Goal: Task Accomplishment & Management: Complete application form

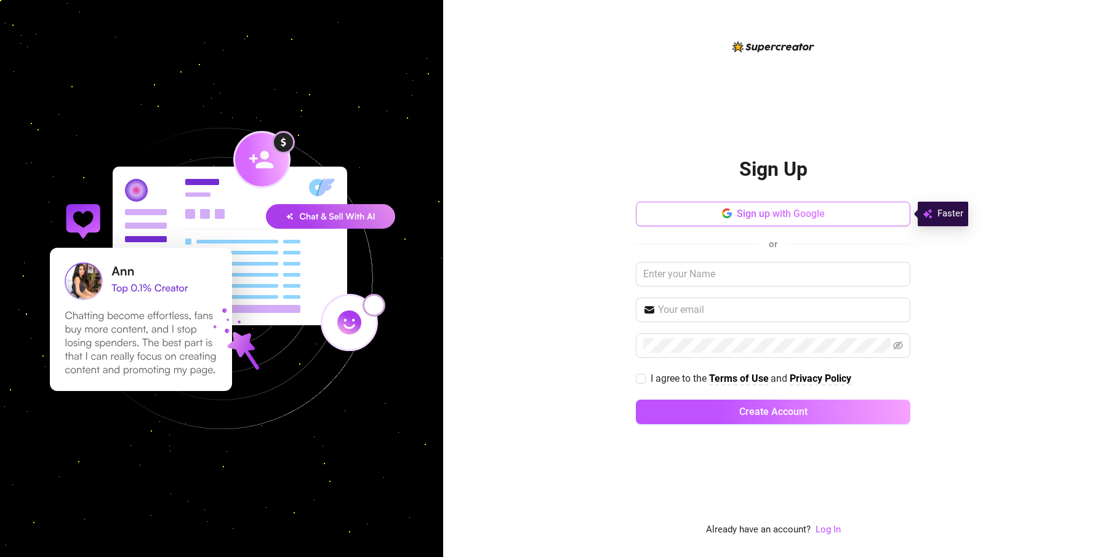
click at [783, 215] on span "Sign up with Google" at bounding box center [780, 214] width 88 height 12
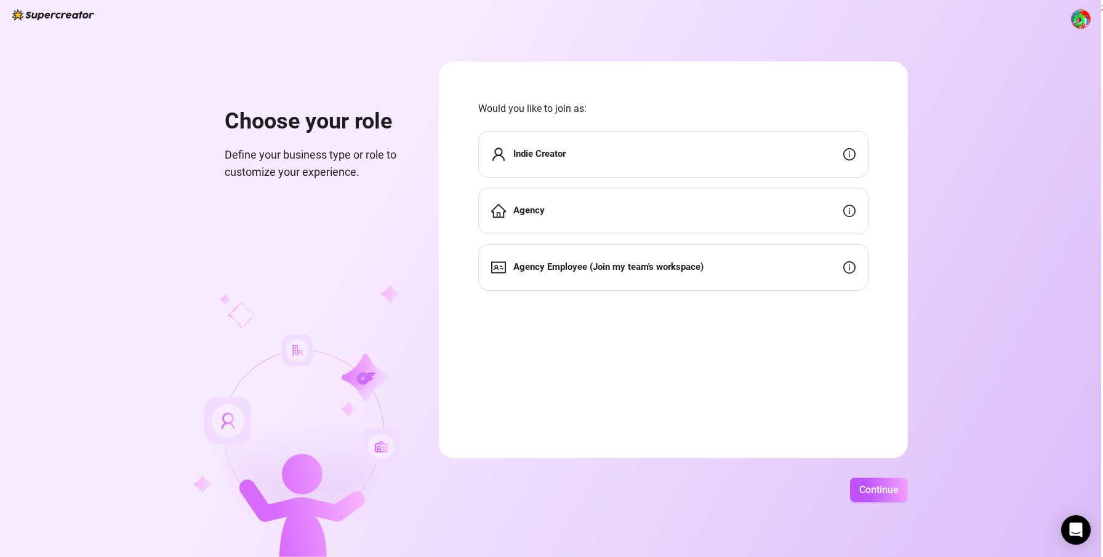
click at [731, 161] on div "Indie Creator" at bounding box center [673, 154] width 390 height 47
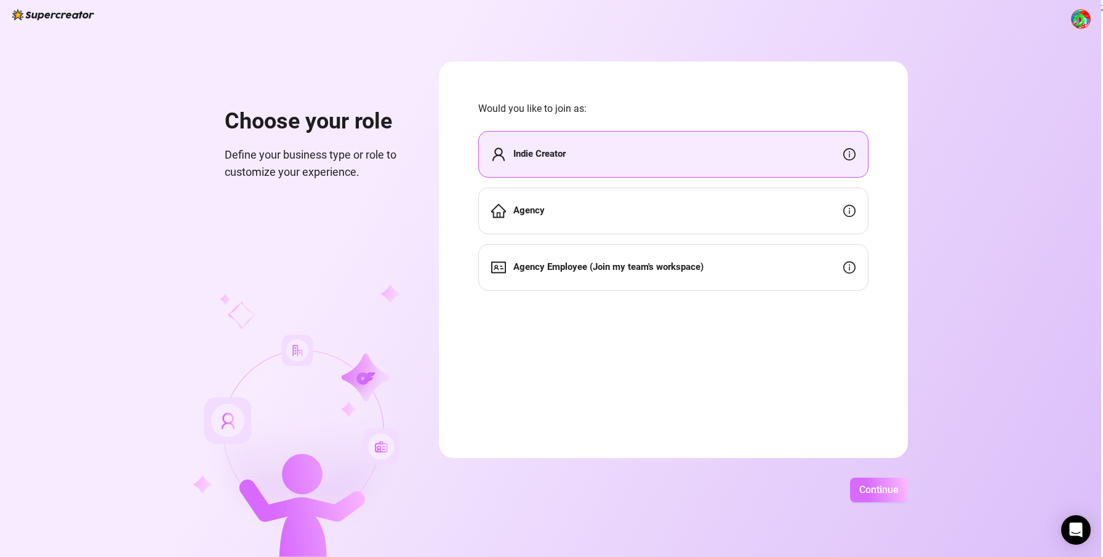
click at [862, 487] on span "Continue" at bounding box center [878, 490] width 39 height 12
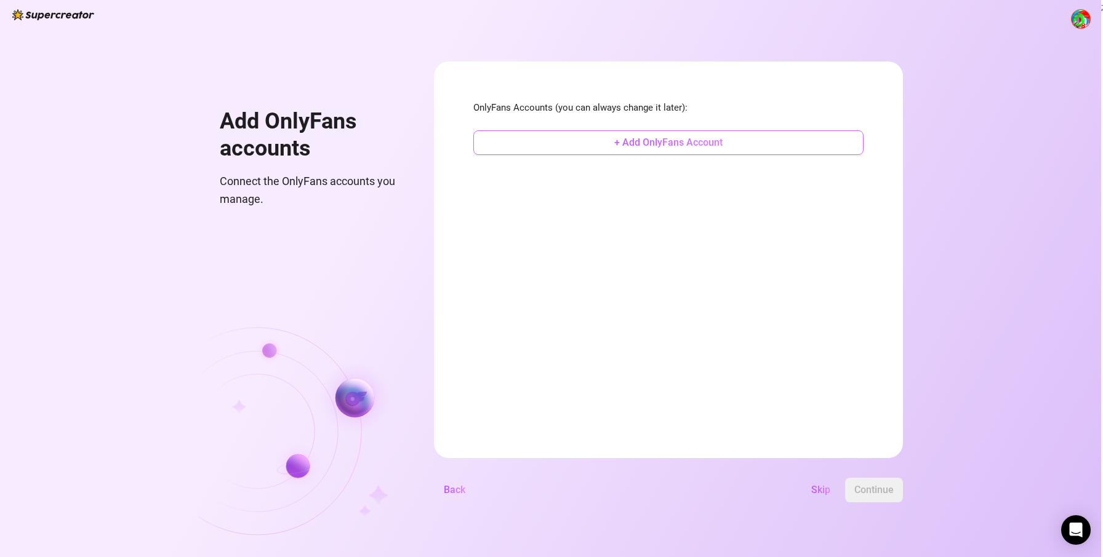
click at [707, 150] on button "+ Add OnlyFans Account" at bounding box center [668, 142] width 390 height 25
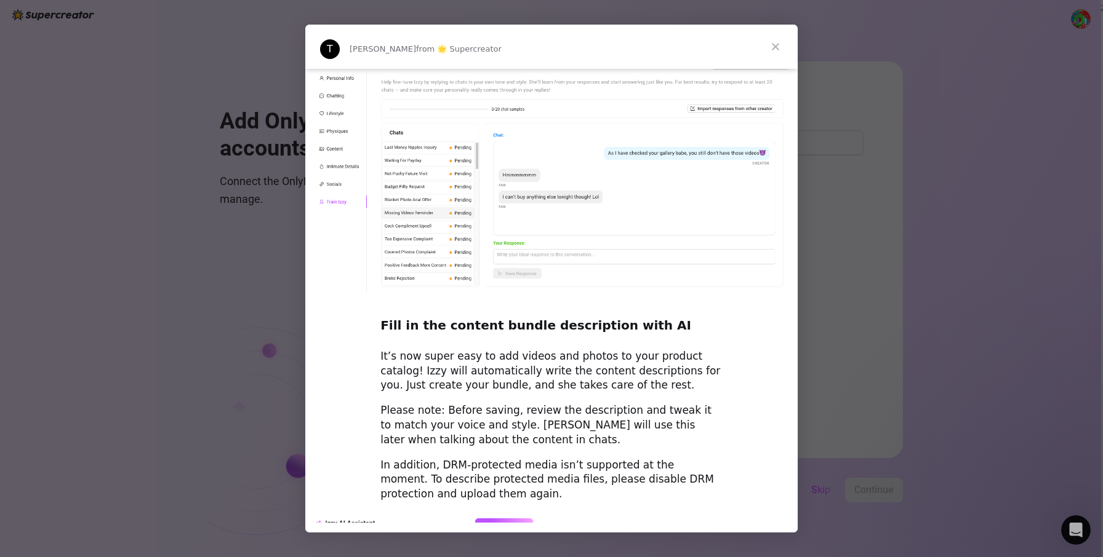
scroll to position [1586, 0]
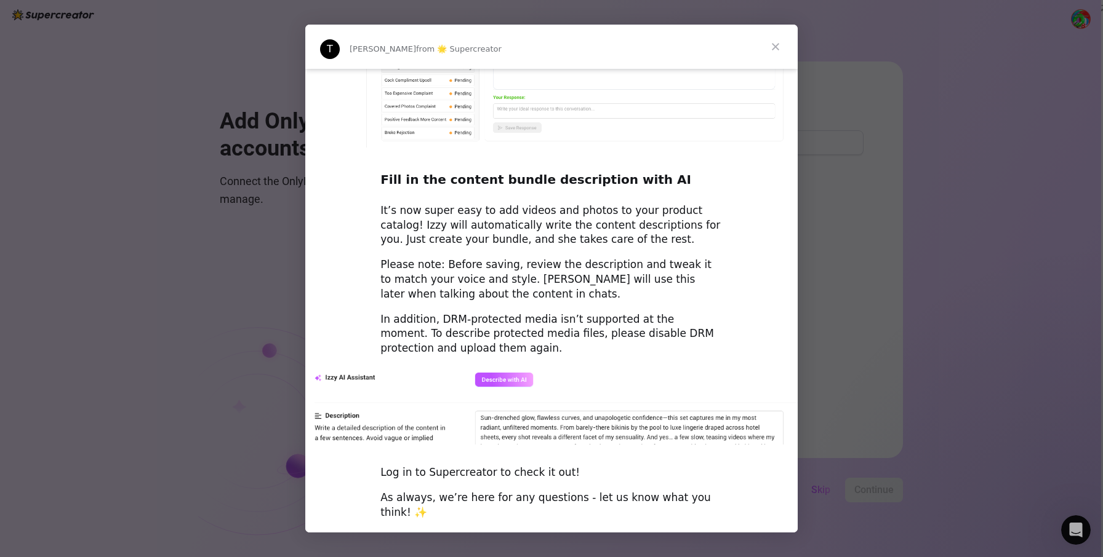
click at [780, 46] on span "Close" at bounding box center [775, 47] width 44 height 44
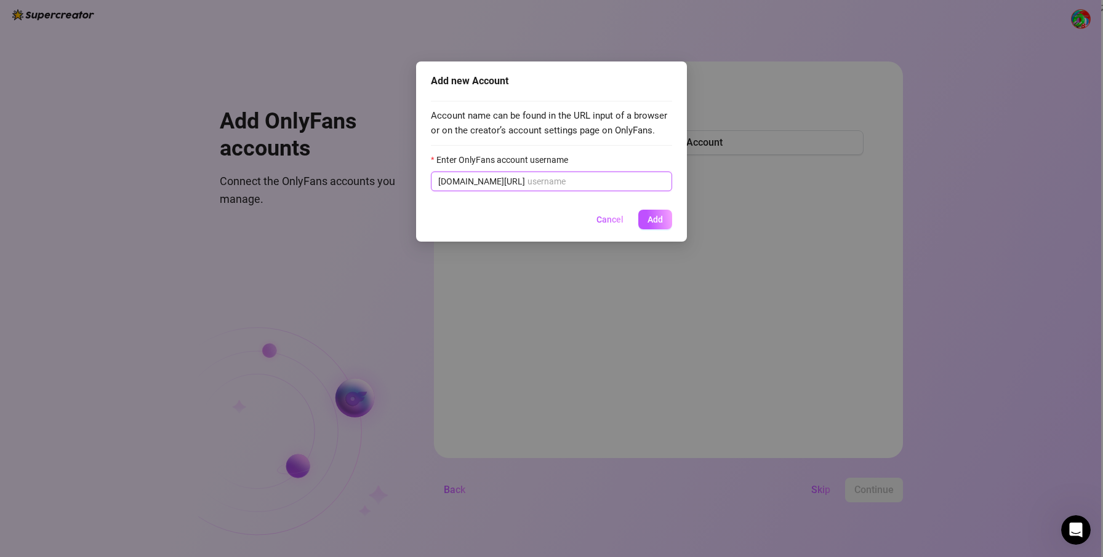
click at [549, 183] on input "Enter OnlyFans account username" at bounding box center [595, 182] width 137 height 14
paste input "otmodels"
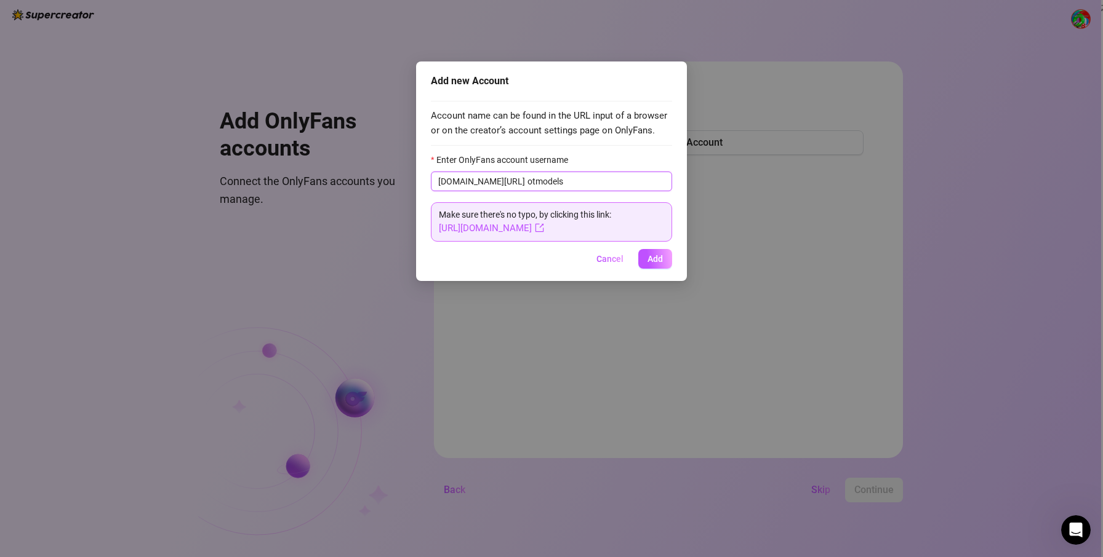
click at [527, 183] on input "otmodels" at bounding box center [595, 182] width 137 height 14
type input "otmodels"
click at [654, 258] on span "Add" at bounding box center [654, 259] width 15 height 10
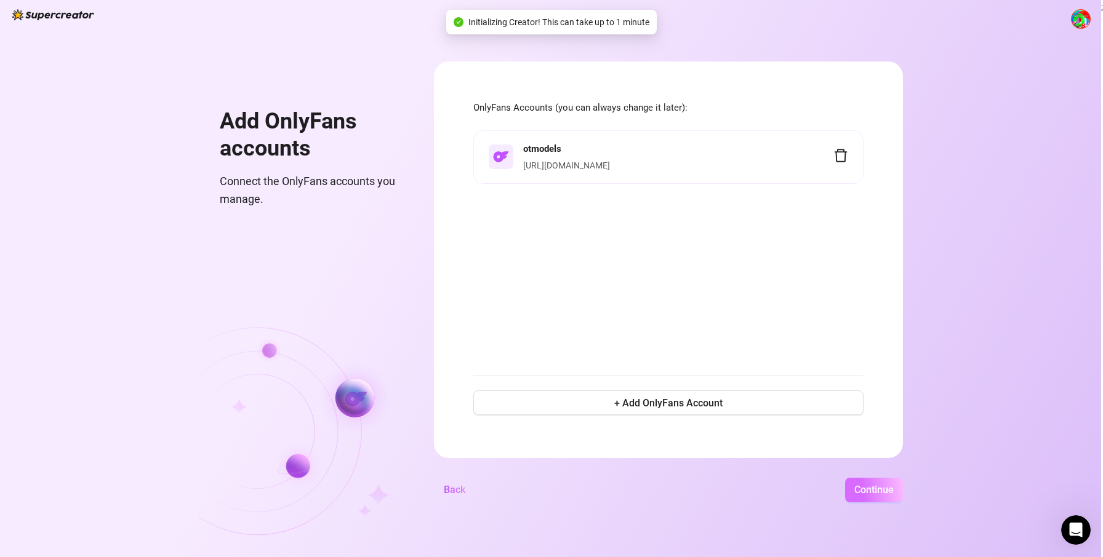
click at [887, 495] on span "Continue" at bounding box center [873, 490] width 39 height 12
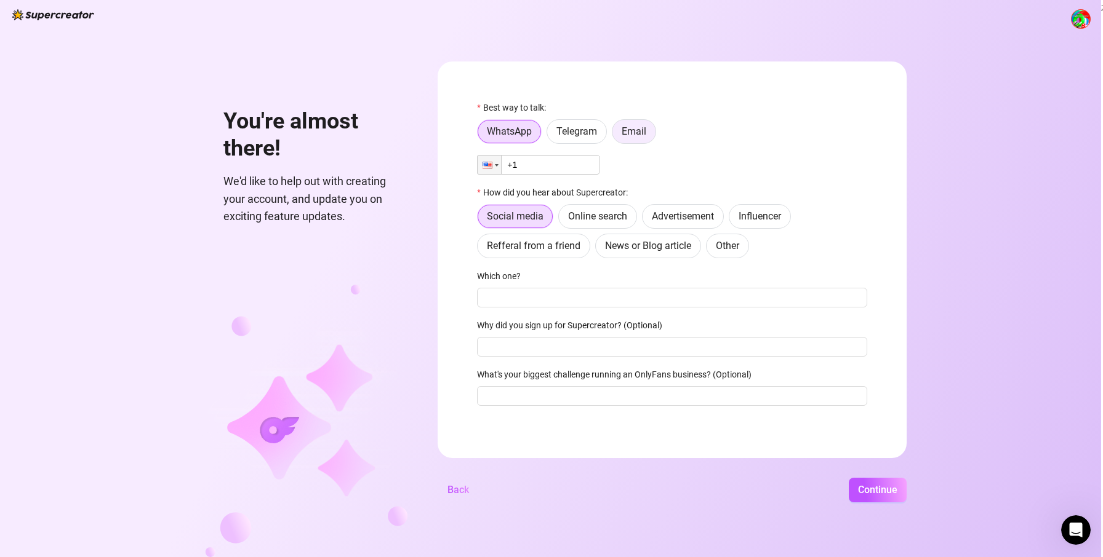
click at [635, 137] on span "Email" at bounding box center [633, 132] width 25 height 12
click at [615, 135] on input "Email" at bounding box center [615, 135] width 0 height 0
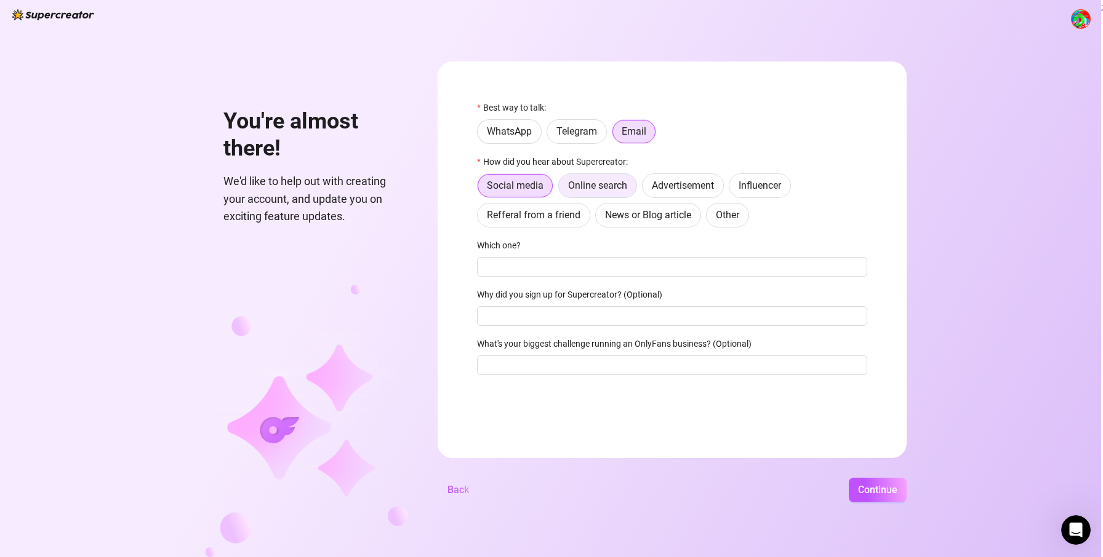
click at [605, 190] on span "Online search" at bounding box center [597, 186] width 59 height 12
click at [562, 189] on input "Online search" at bounding box center [562, 189] width 0 height 0
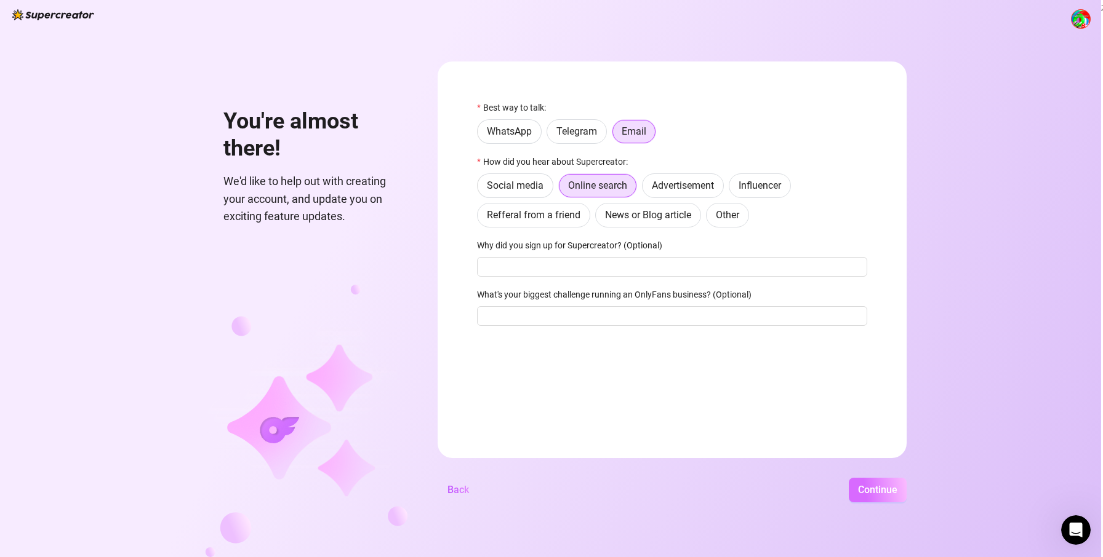
click at [876, 493] on span "Continue" at bounding box center [877, 490] width 39 height 12
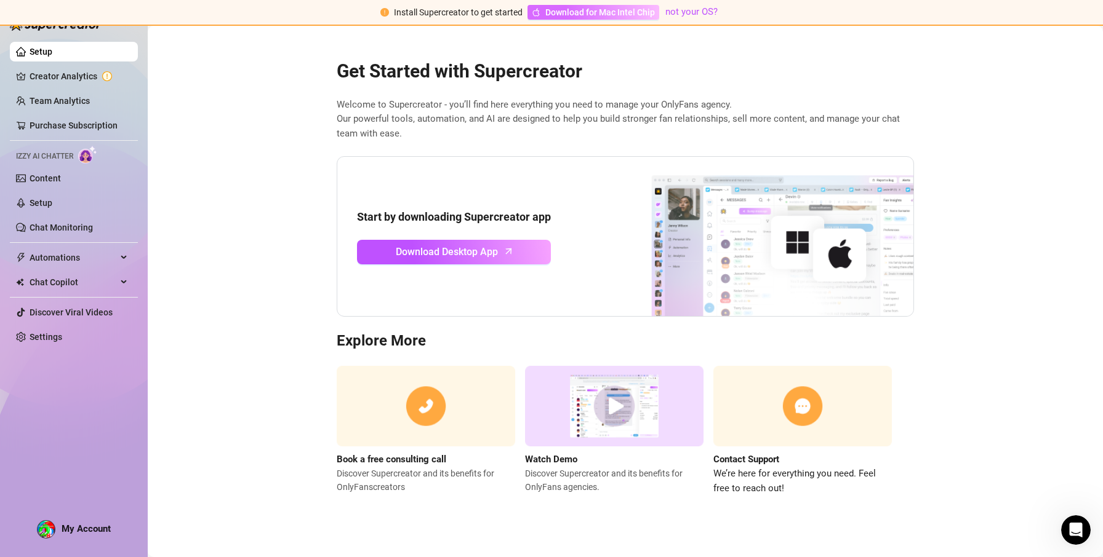
click at [592, 15] on span "Download for Mac Intel Chip" at bounding box center [600, 13] width 110 height 14
click at [129, 261] on div "Automations" at bounding box center [74, 258] width 128 height 20
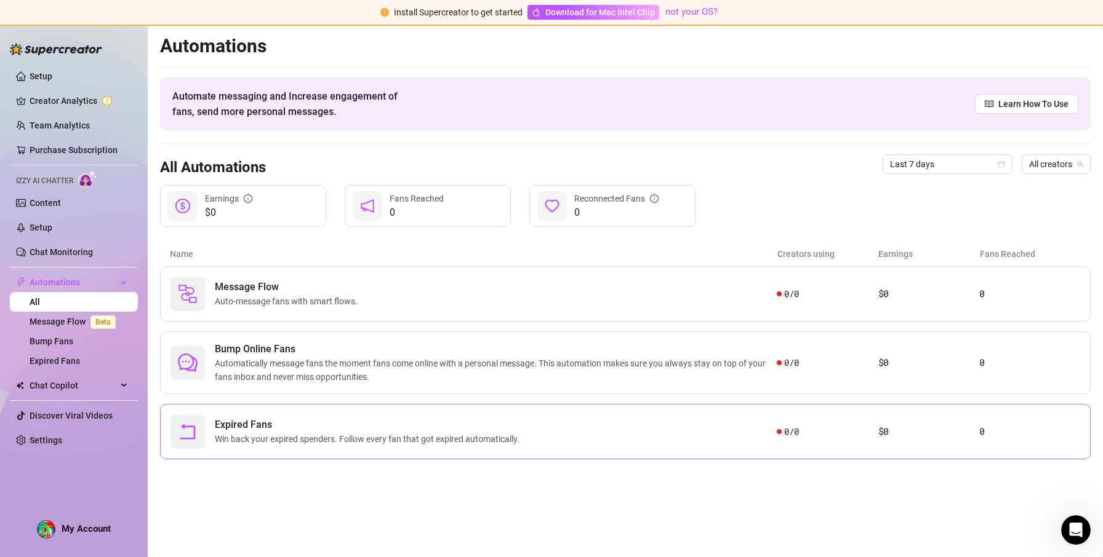
click at [521, 428] on span "Expired Fans" at bounding box center [369, 425] width 309 height 15
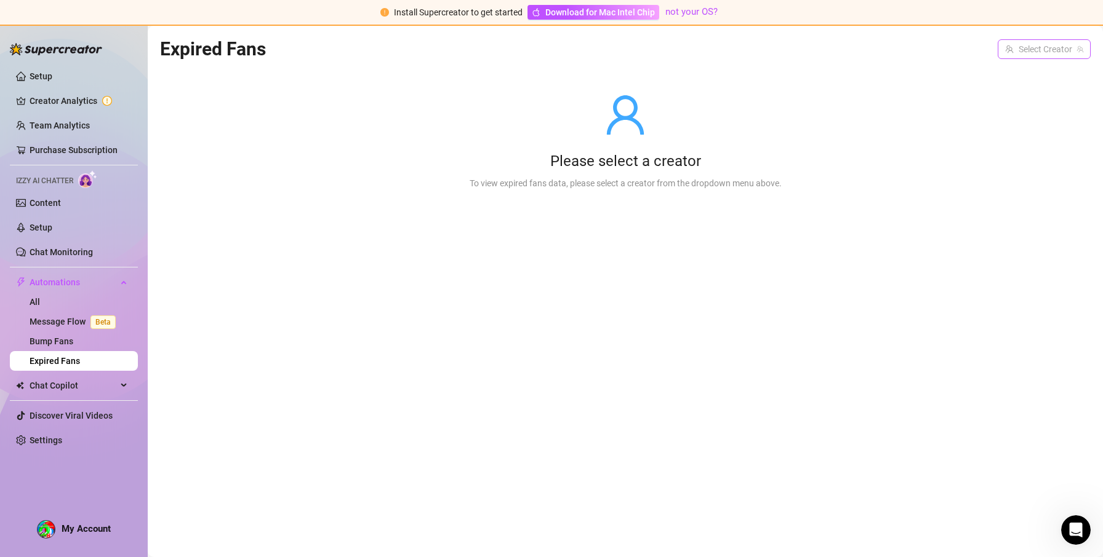
click at [1021, 49] on input "search" at bounding box center [1038, 49] width 67 height 18
click at [880, 108] on div "Please select a creator To view expired fans data, please select a creator from…" at bounding box center [625, 141] width 930 height 156
click at [42, 81] on link "Setup" at bounding box center [41, 76] width 23 height 10
